Goal: Task Accomplishment & Management: Use online tool/utility

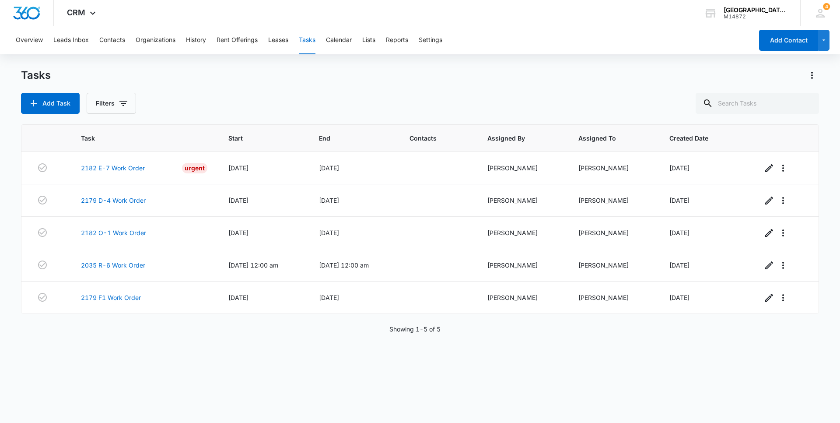
click at [268, 40] on div "Overview Leads Inbox Contacts Organizations History Rent Offerings Leases Tasks…" at bounding box center [382, 40] width 743 height 28
click at [274, 42] on button "Leases" at bounding box center [278, 40] width 20 height 28
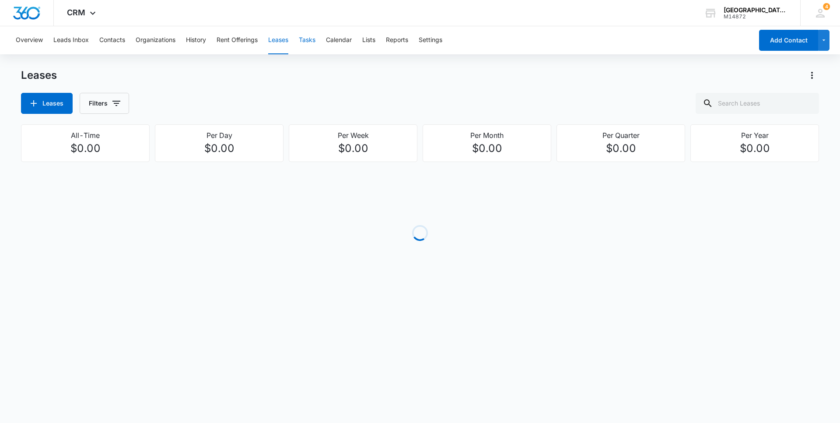
click at [309, 41] on button "Tasks" at bounding box center [307, 40] width 17 height 28
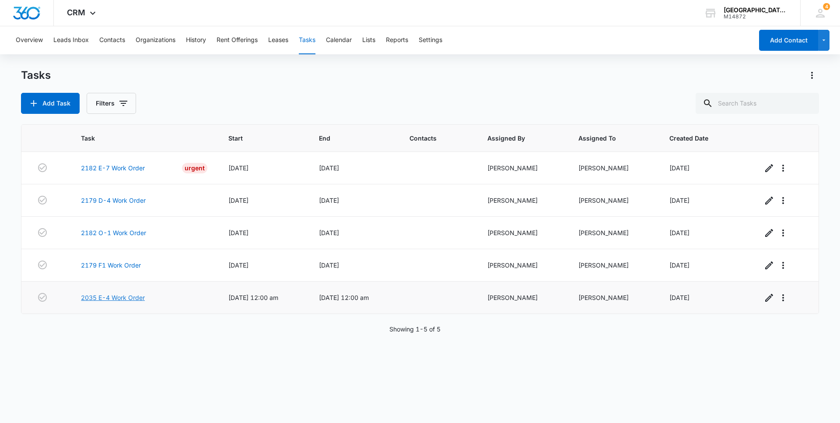
click at [123, 298] on link "2035 E-4 Work Order" at bounding box center [113, 297] width 64 height 9
